Goal: Browse casually: Explore the website without a specific task or goal

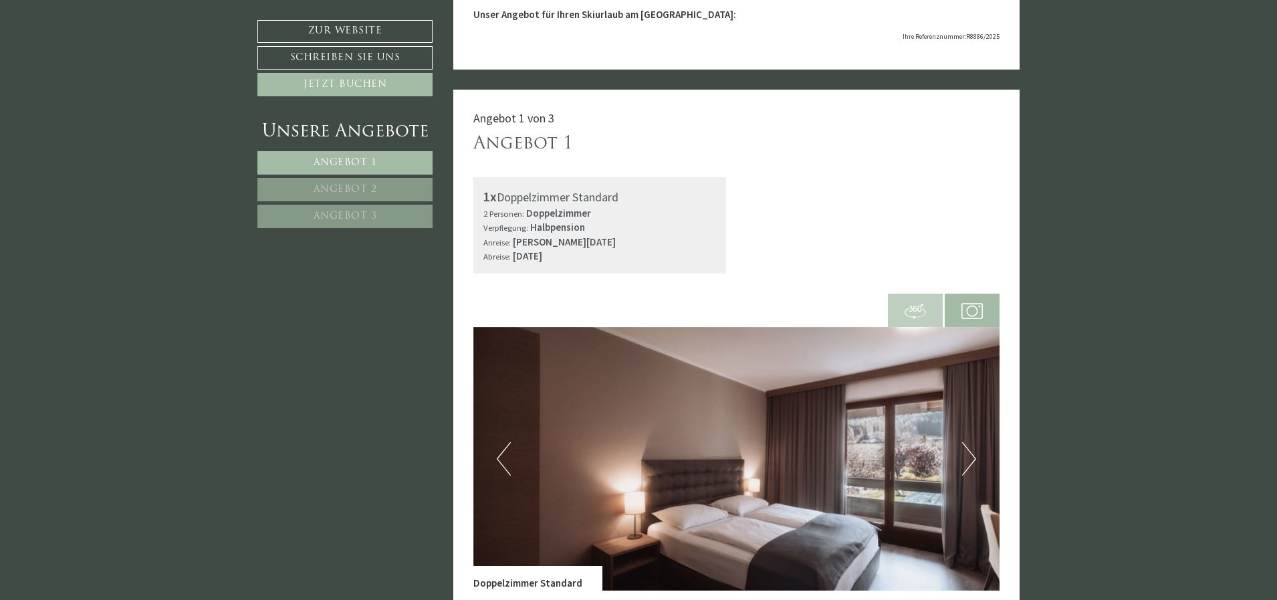
scroll to position [401, 0]
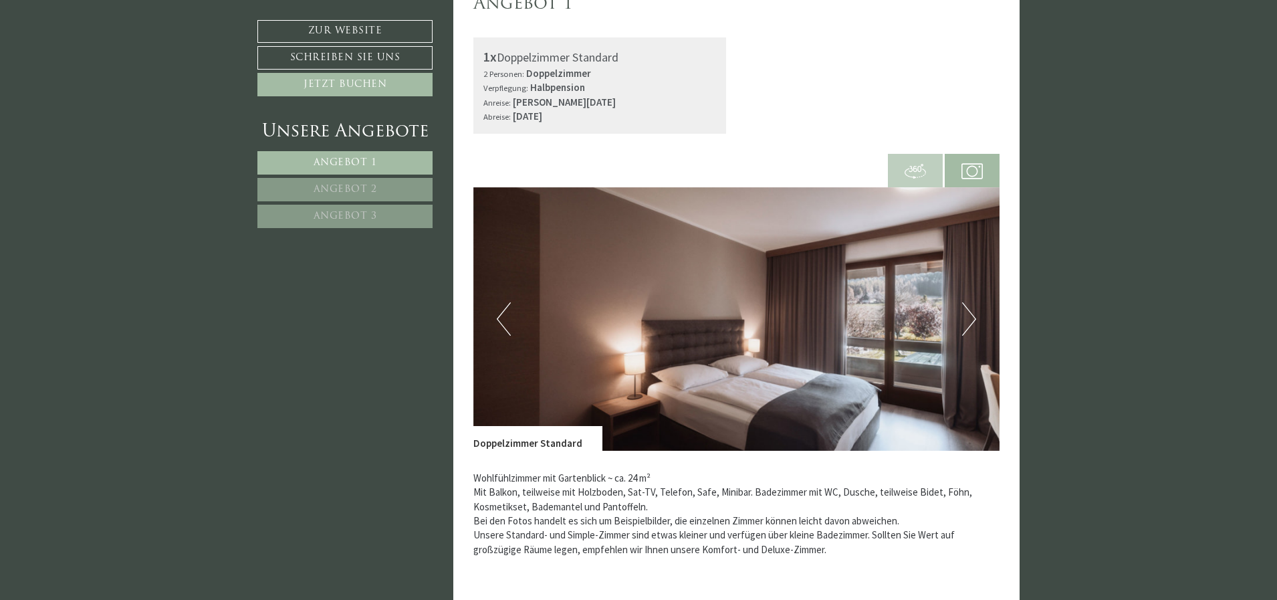
click at [968, 319] on button "Next" at bounding box center [969, 318] width 14 height 33
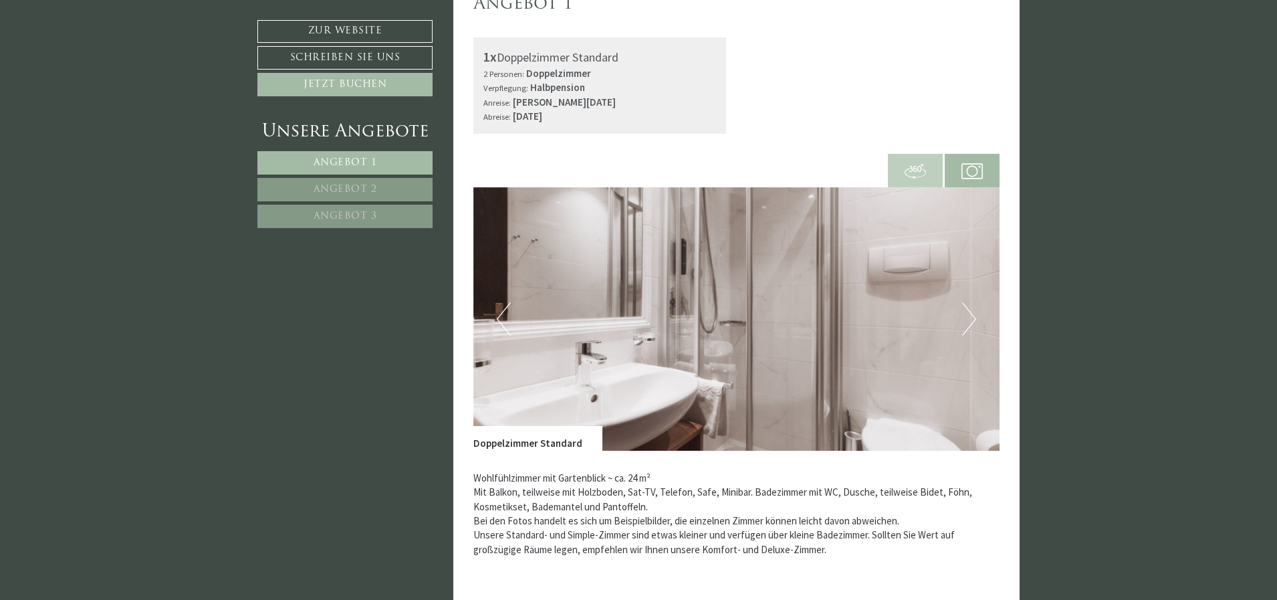
click at [969, 311] on button "Next" at bounding box center [969, 318] width 14 height 33
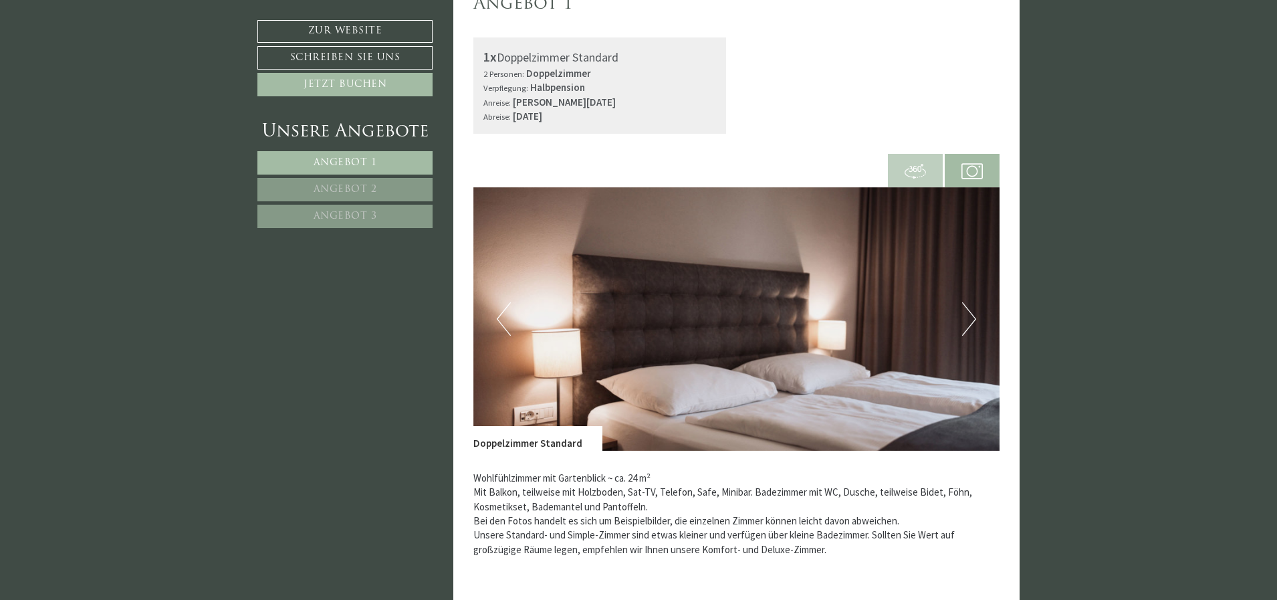
click at [969, 311] on button "Next" at bounding box center [969, 318] width 14 height 33
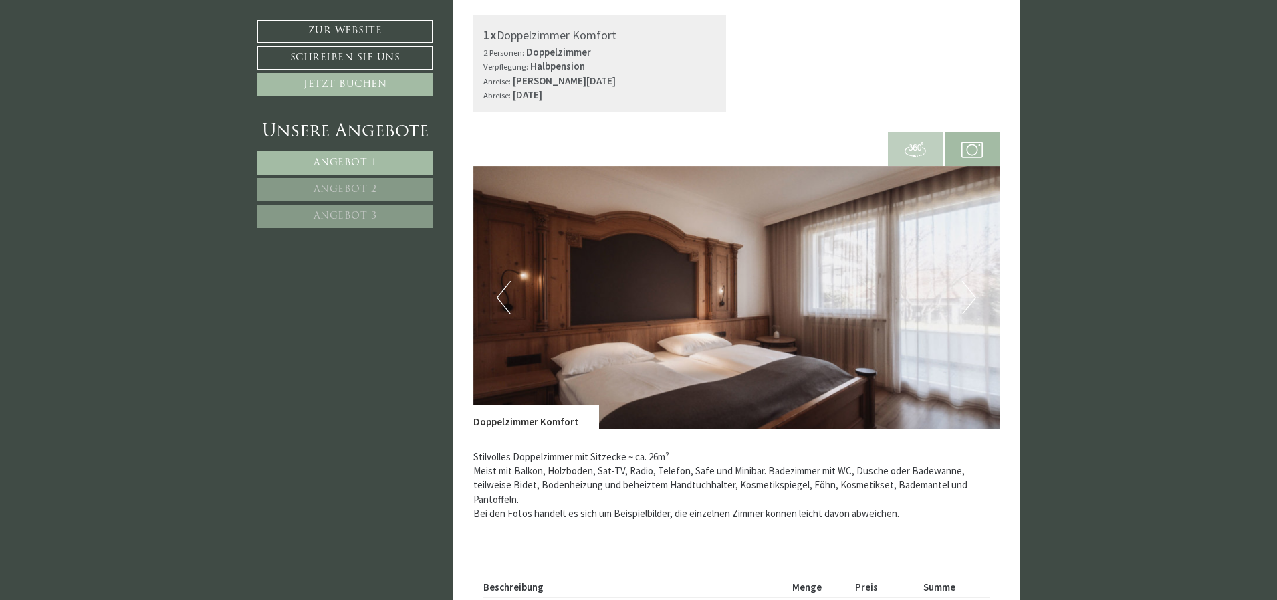
scroll to position [1470, 0]
click at [973, 299] on button "Next" at bounding box center [969, 296] width 14 height 33
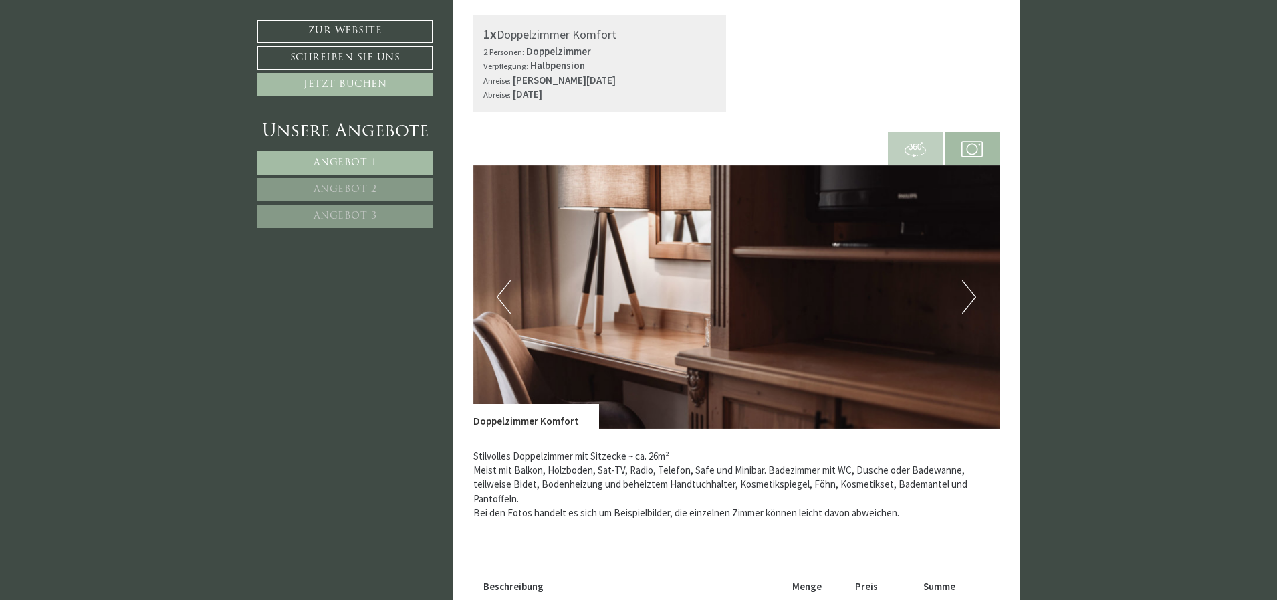
click at [973, 299] on button "Next" at bounding box center [969, 296] width 14 height 33
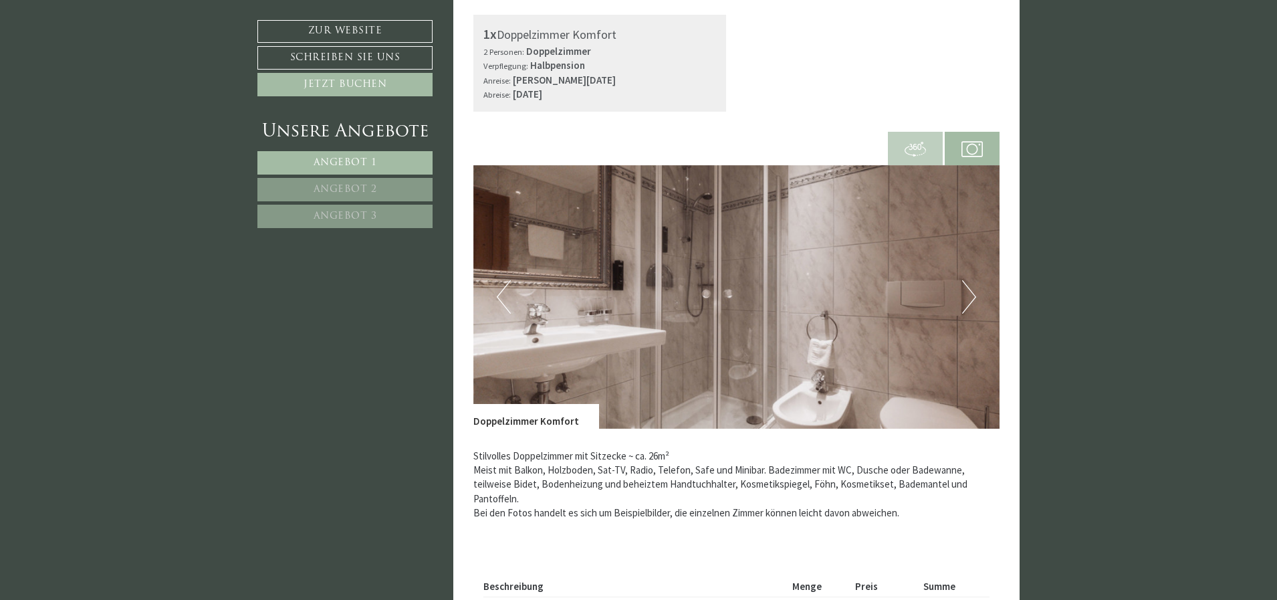
click at [973, 299] on button "Next" at bounding box center [969, 296] width 14 height 33
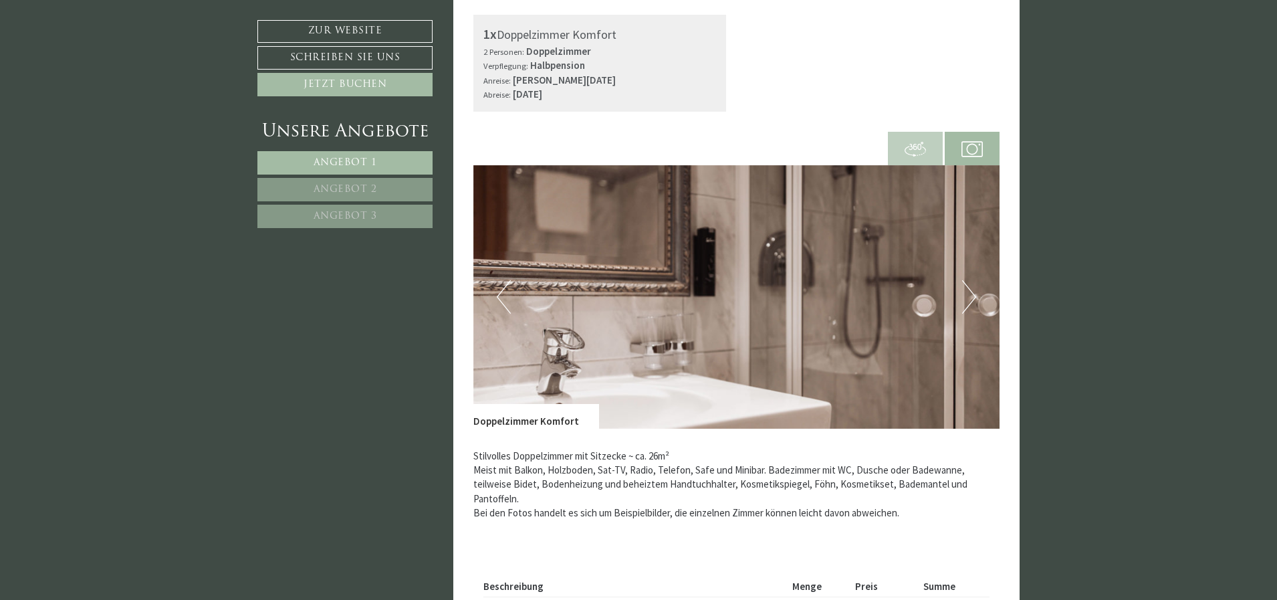
click at [973, 299] on button "Next" at bounding box center [969, 296] width 14 height 33
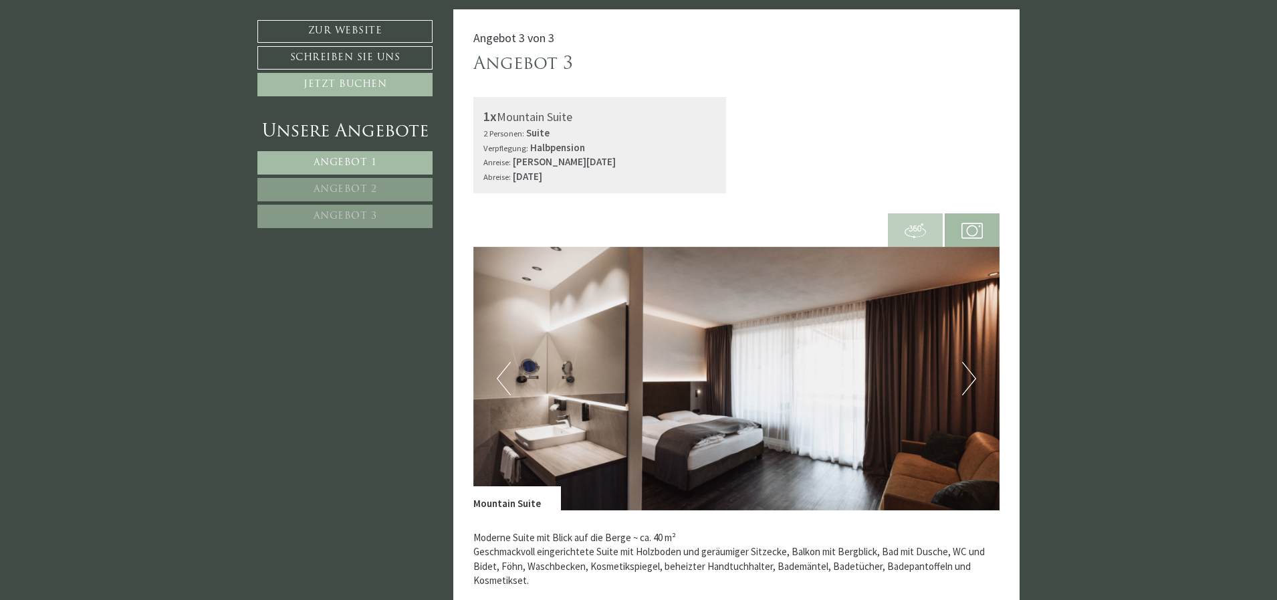
scroll to position [2540, 0]
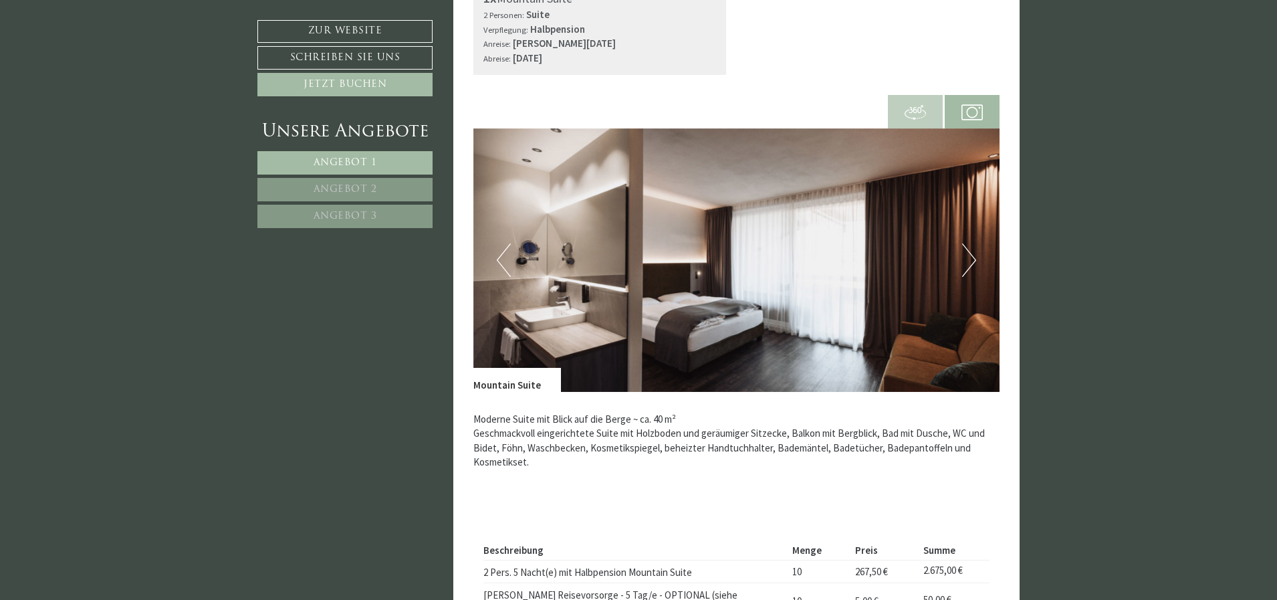
click at [969, 261] on button "Next" at bounding box center [969, 259] width 14 height 33
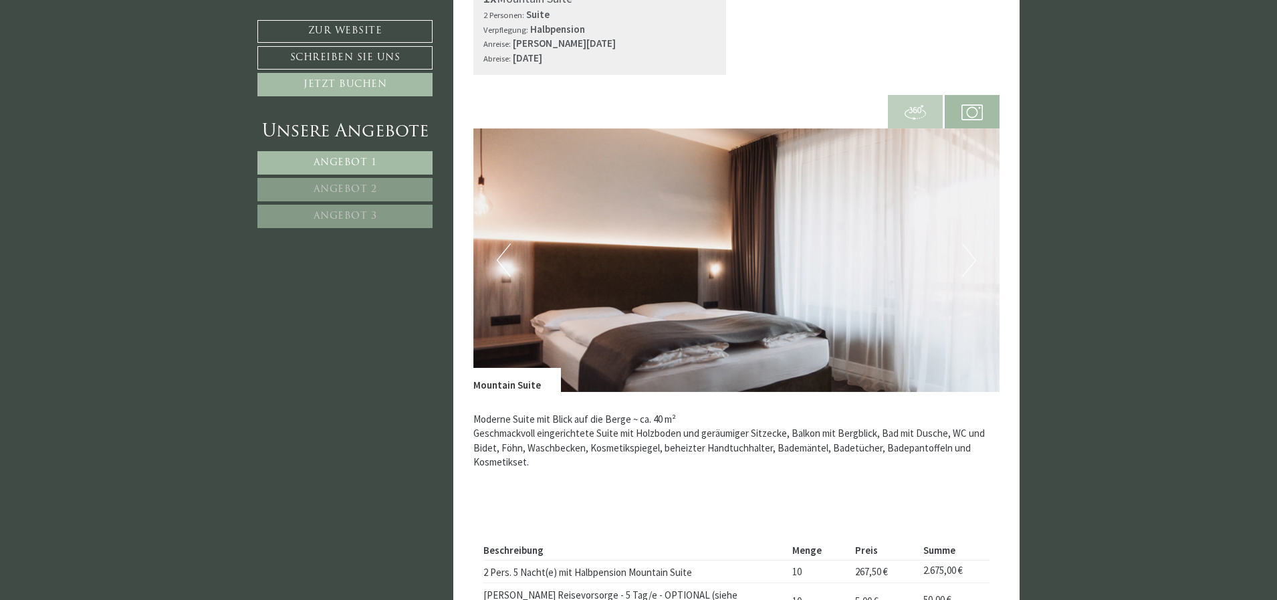
click at [968, 261] on button "Next" at bounding box center [969, 259] width 14 height 33
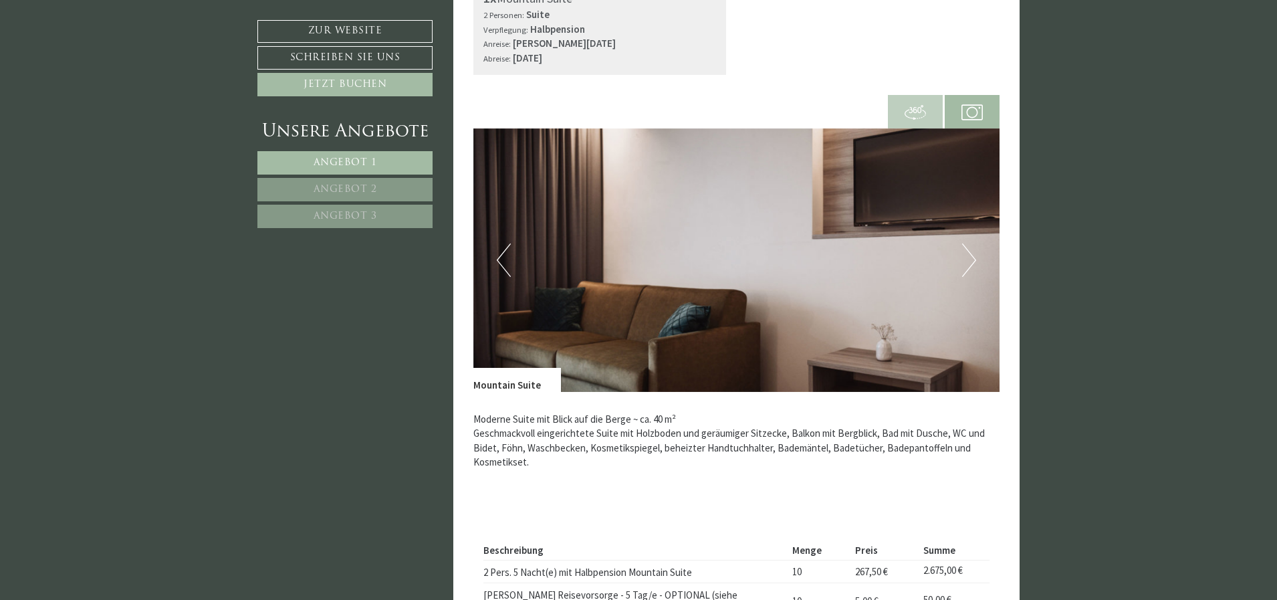
click at [968, 261] on button "Next" at bounding box center [969, 259] width 14 height 33
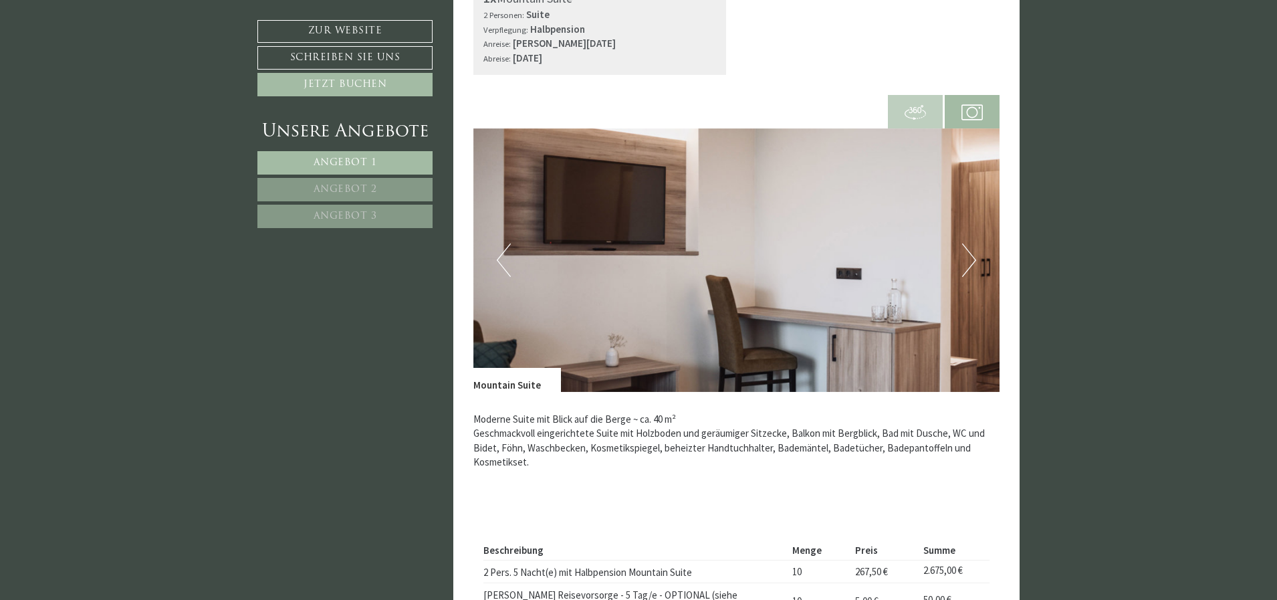
click at [968, 261] on button "Next" at bounding box center [969, 259] width 14 height 33
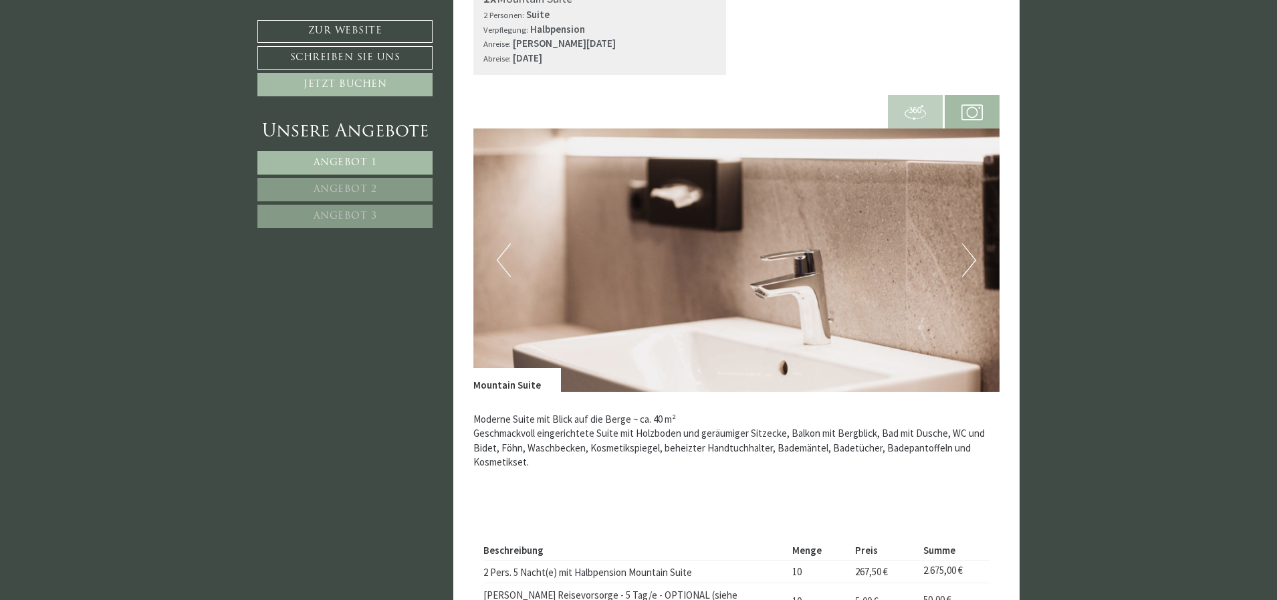
click at [968, 261] on button "Next" at bounding box center [969, 259] width 14 height 33
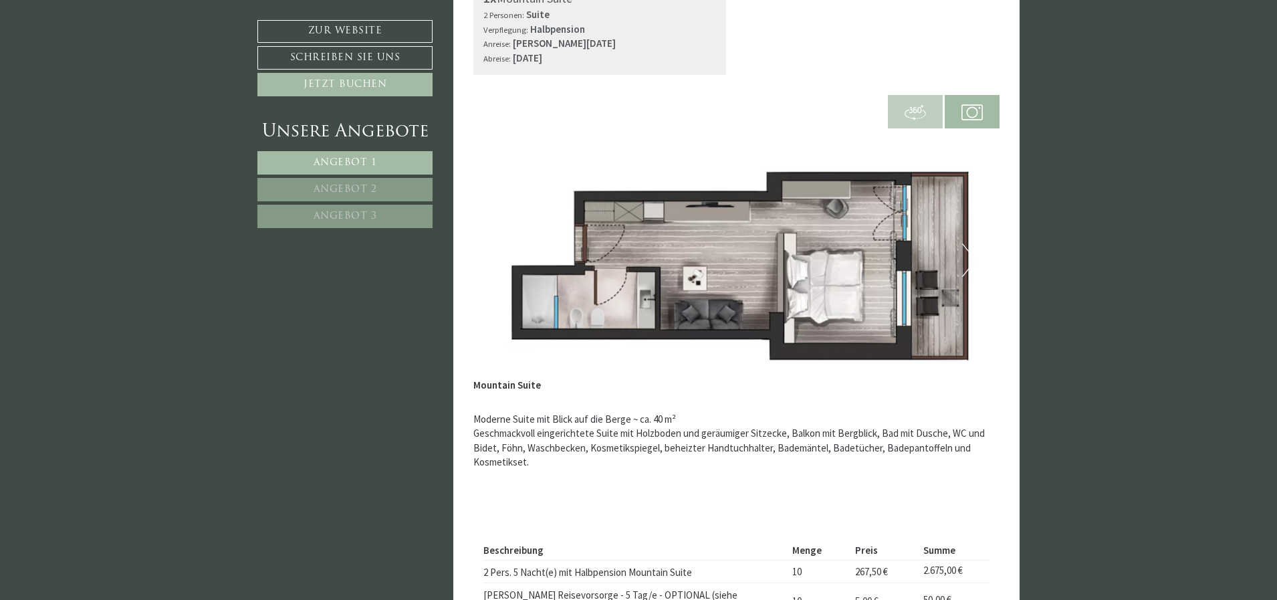
click at [968, 261] on button "Next" at bounding box center [969, 259] width 14 height 33
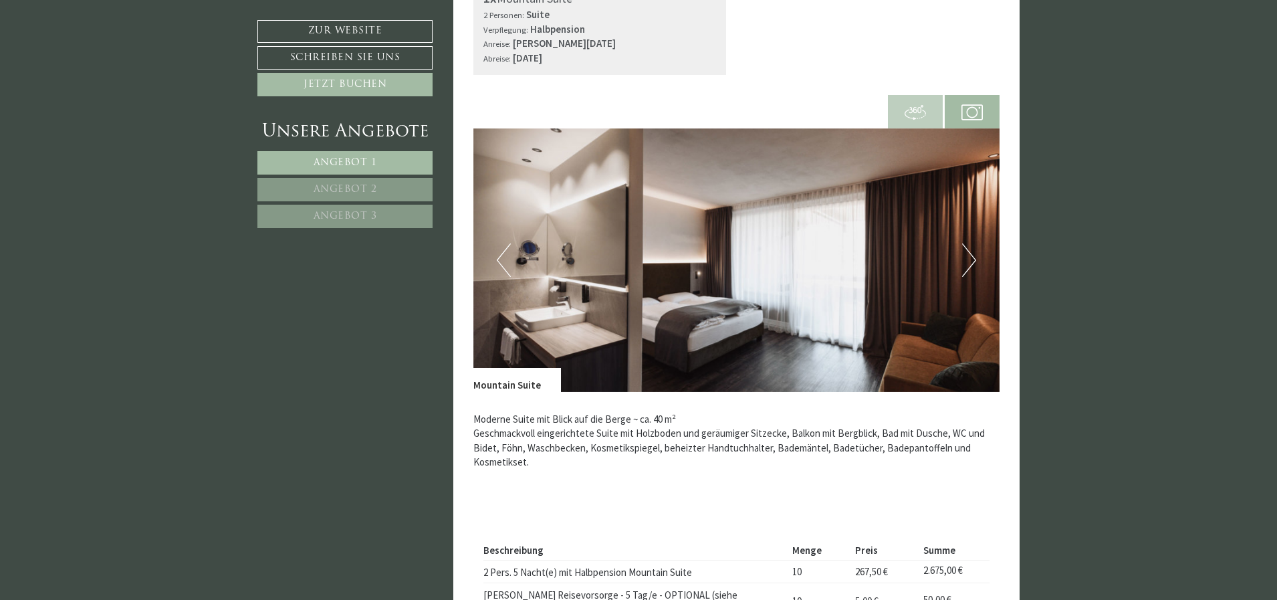
click at [968, 261] on button "Next" at bounding box center [969, 259] width 14 height 33
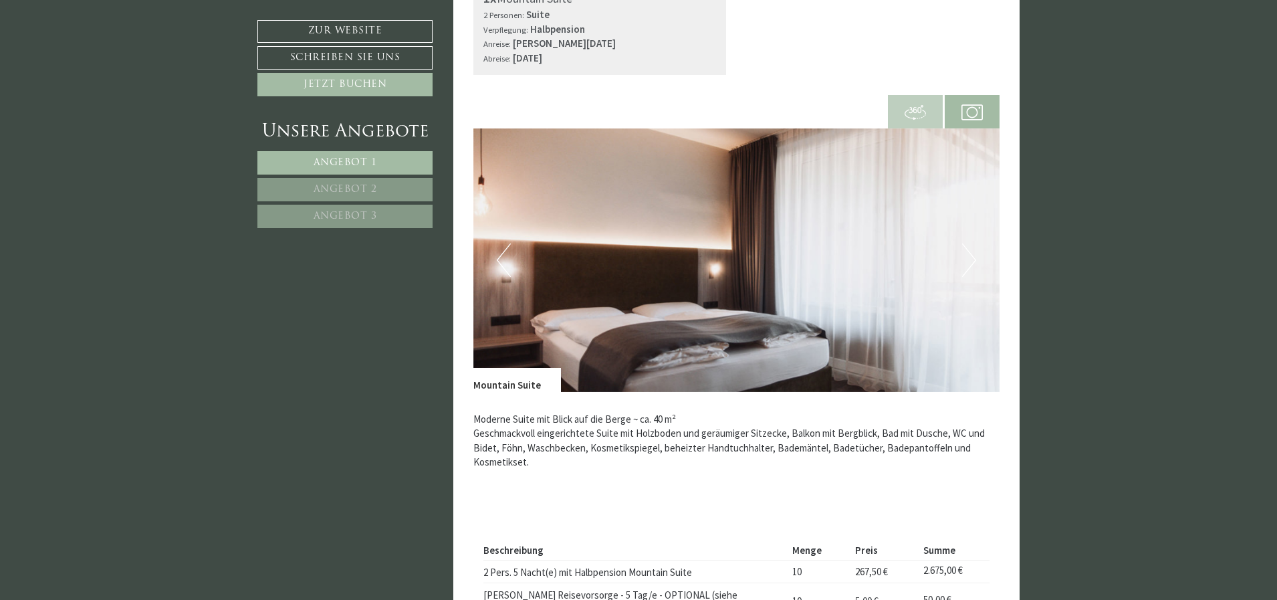
click at [968, 261] on button "Next" at bounding box center [969, 259] width 14 height 33
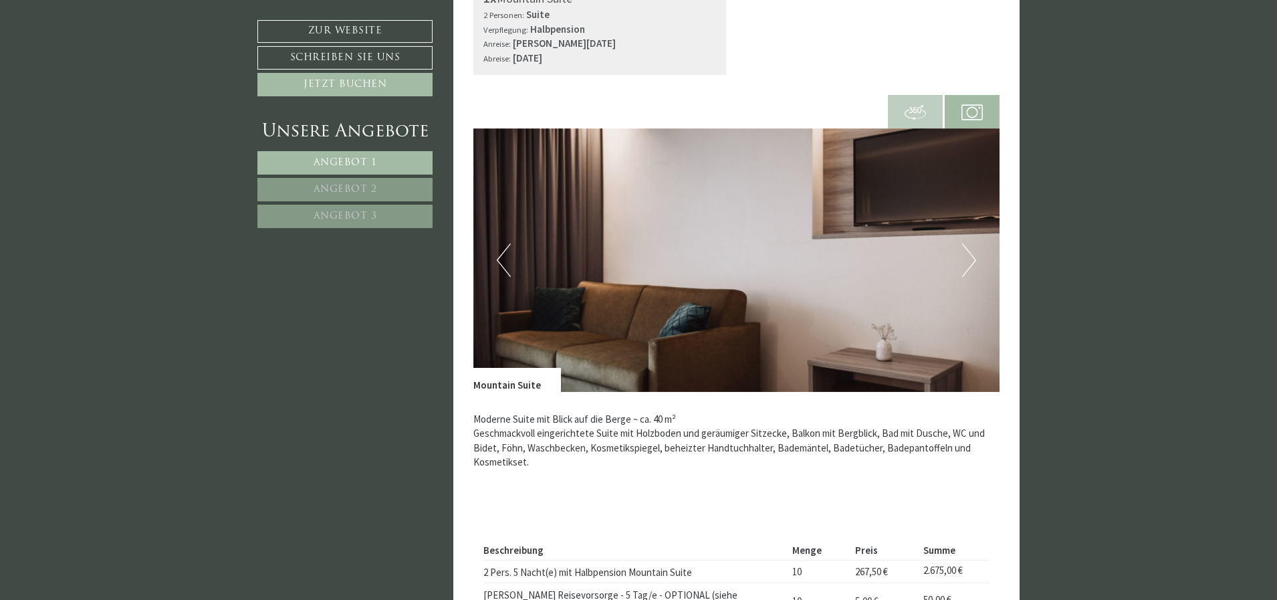
click at [968, 261] on button "Next" at bounding box center [969, 259] width 14 height 33
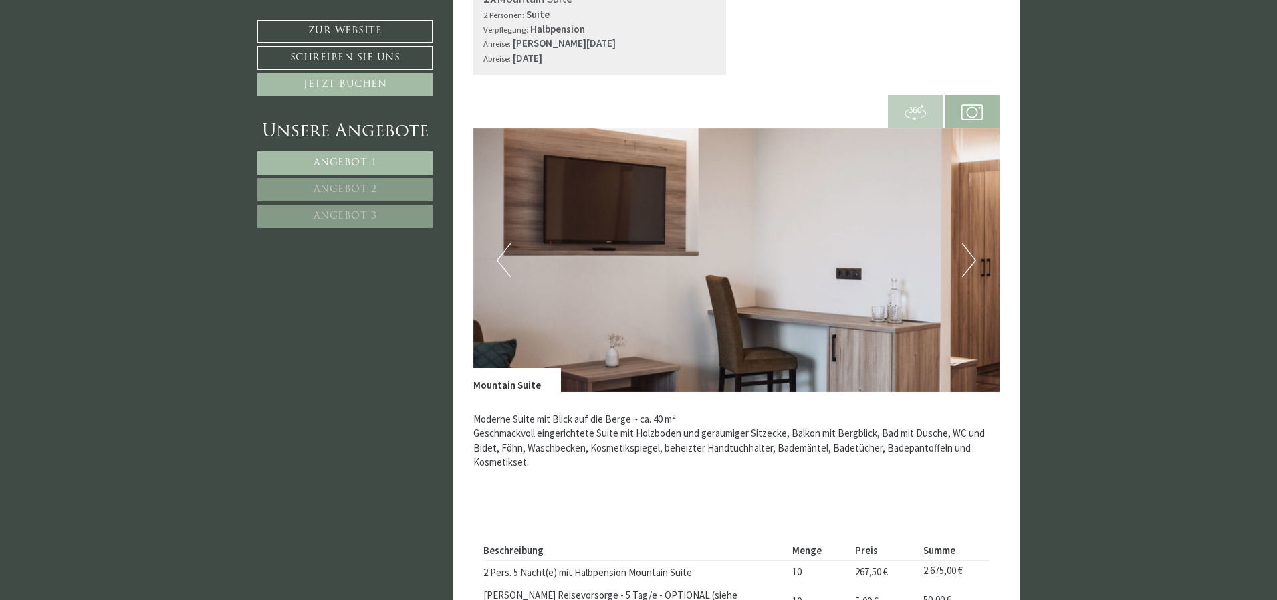
click at [968, 261] on button "Next" at bounding box center [969, 259] width 14 height 33
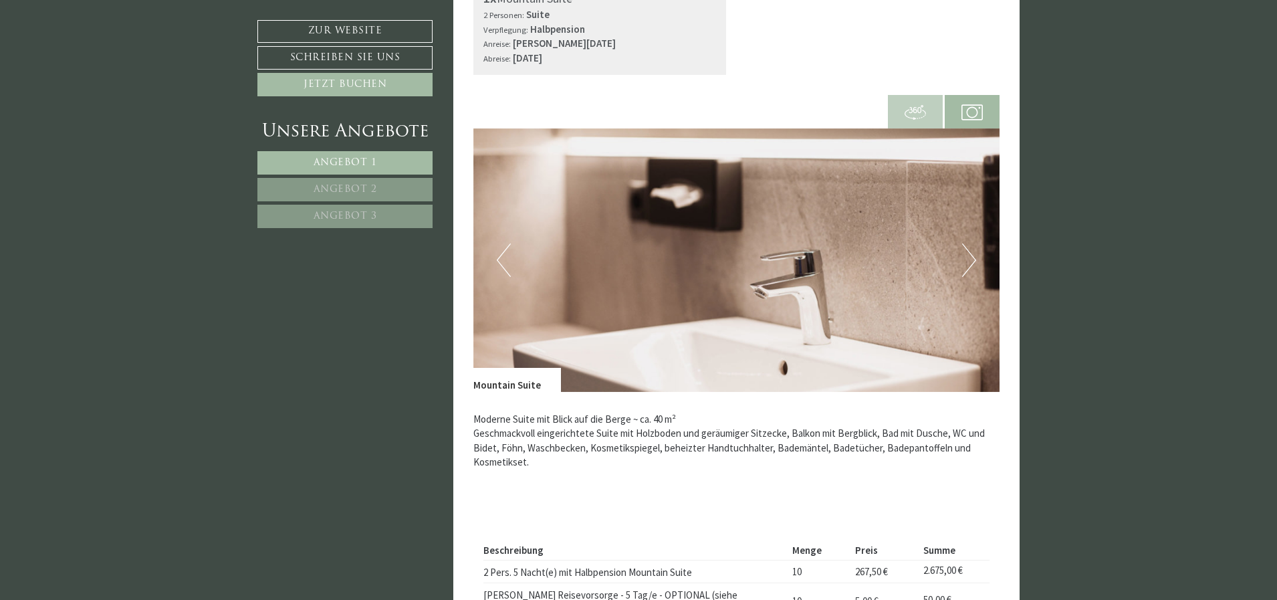
click at [968, 261] on button "Next" at bounding box center [969, 259] width 14 height 33
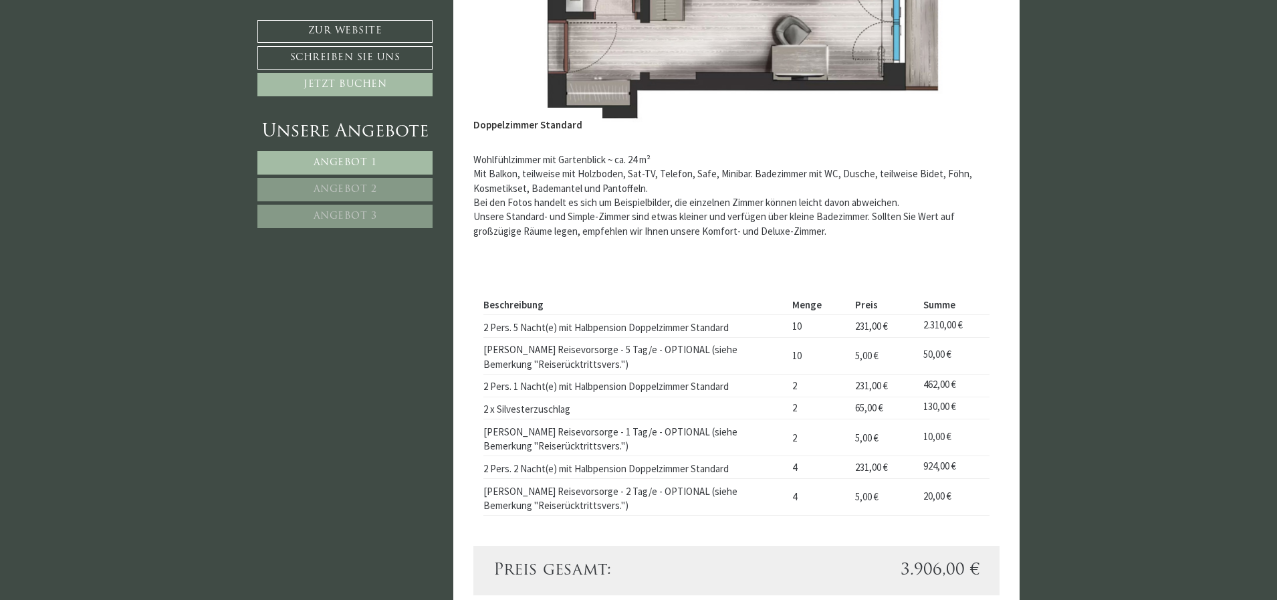
scroll to position [802, 0]
